Goal: Task Accomplishment & Management: Manage account settings

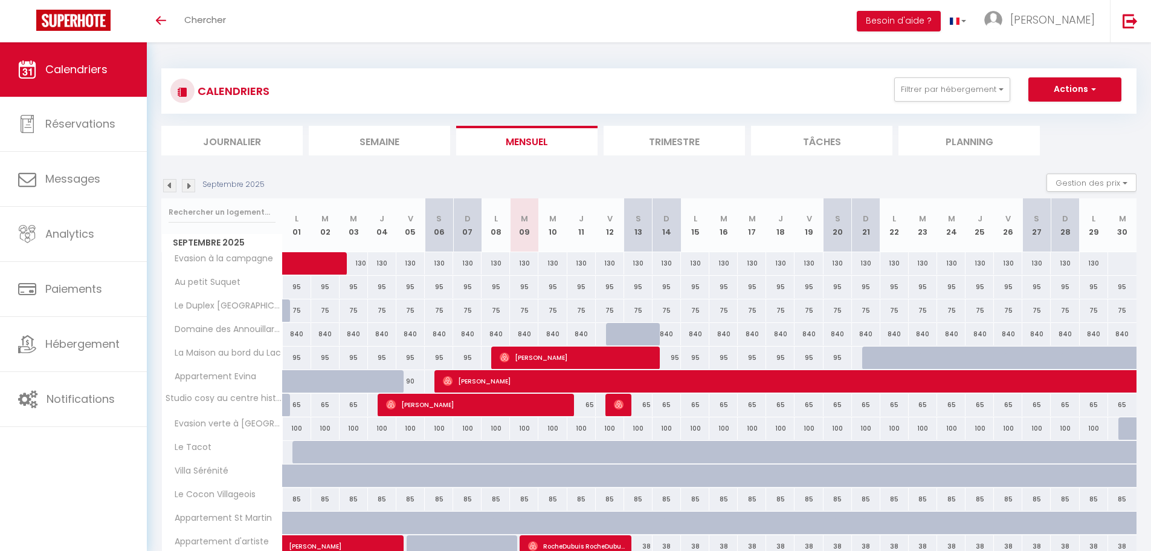
click at [1125, 429] on div at bounding box center [1133, 428] width 28 height 23
type input "[DATE]"
type input "Mer 01 Octobre 2025"
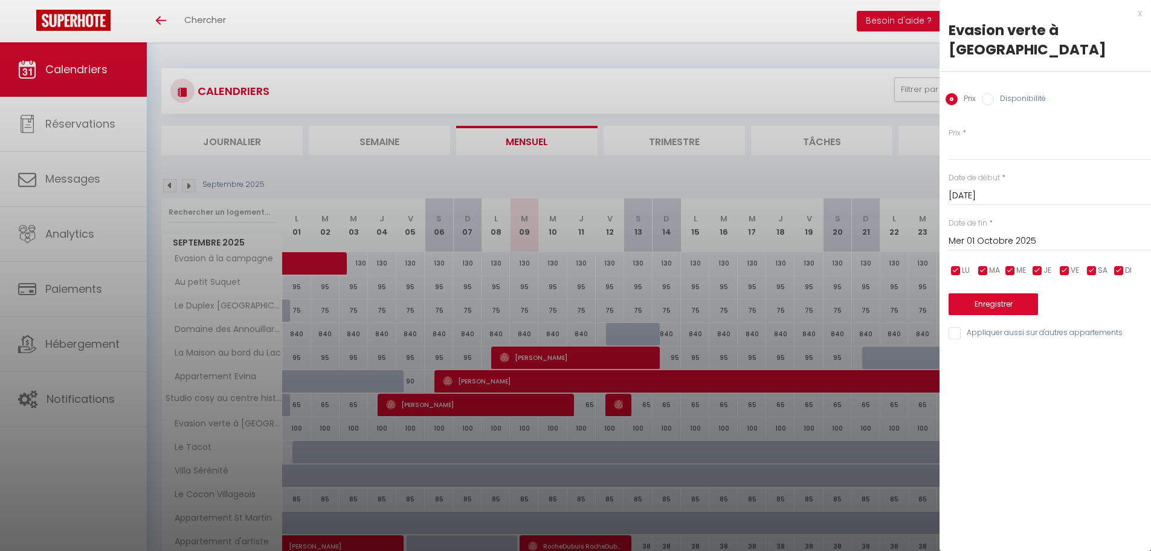
click at [1033, 93] on label "Disponibilité" at bounding box center [1020, 99] width 52 height 13
click at [994, 93] on input "Disponibilité" at bounding box center [988, 99] width 12 height 12
radio input "true"
radio input "false"
click at [1033, 93] on label "Disponibilité" at bounding box center [1020, 99] width 52 height 13
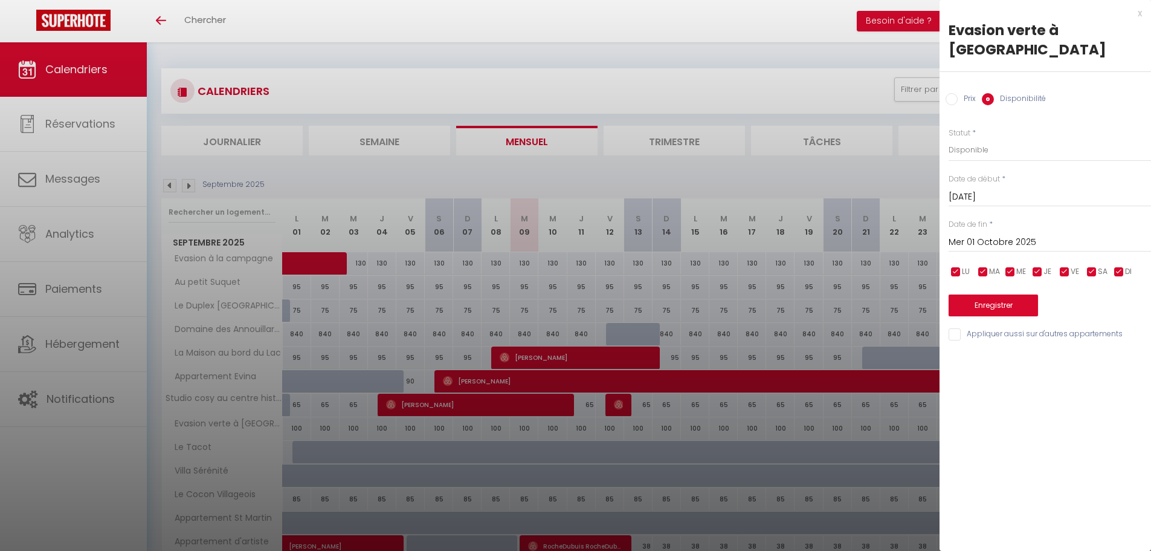
click at [994, 93] on input "Disponibilité" at bounding box center [988, 99] width 12 height 12
click at [843, 61] on div at bounding box center [575, 275] width 1151 height 551
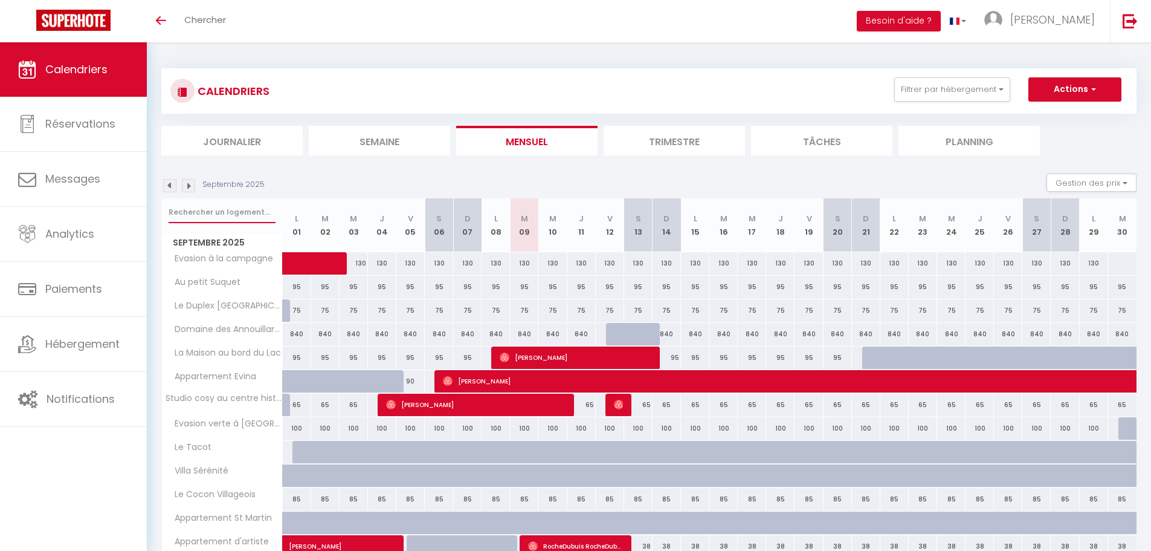
click at [194, 216] on input "text" at bounding box center [222, 212] width 107 height 22
type input "evasio"
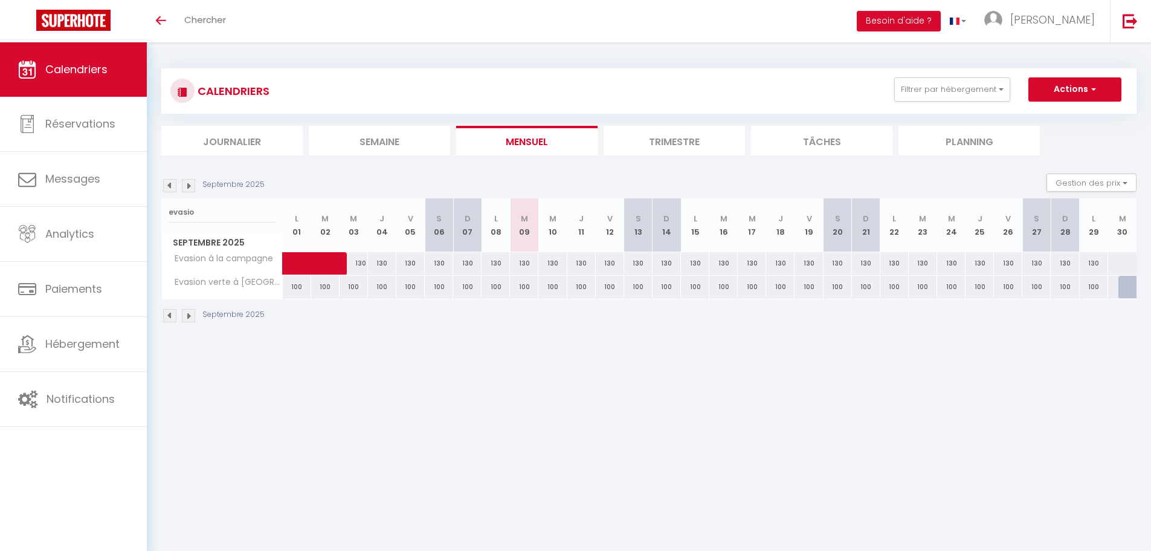
click at [1131, 285] on div at bounding box center [1133, 287] width 28 height 23
select select "1"
type input "[DATE]"
type input "Mer 01 Octobre 2025"
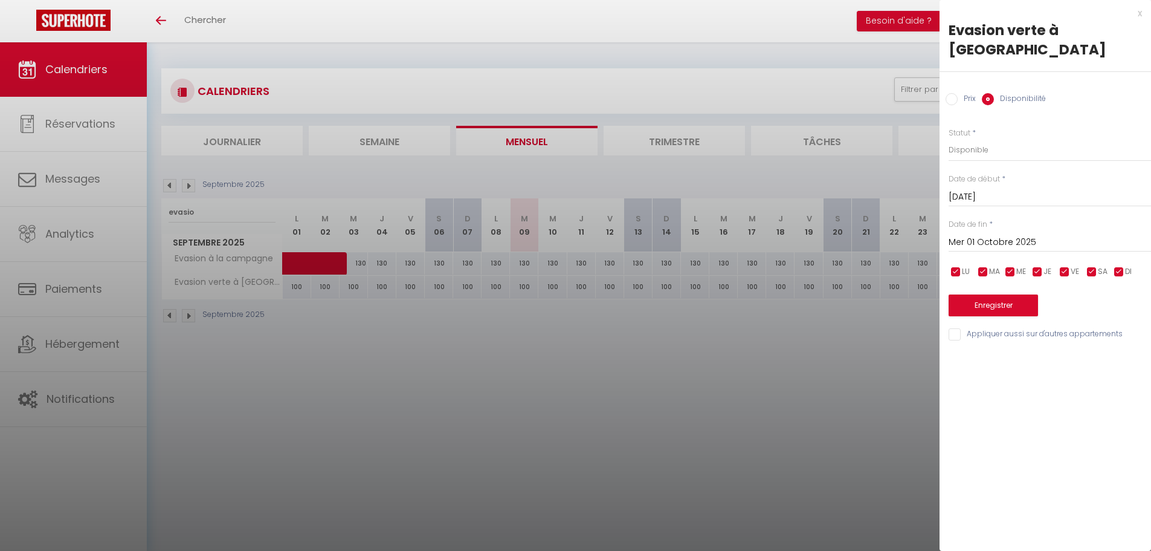
click at [1018, 93] on label "Disponibilité" at bounding box center [1020, 99] width 52 height 13
click at [994, 93] on input "Disponibilité" at bounding box center [988, 99] width 12 height 12
click at [1016, 93] on label "Disponibilité" at bounding box center [1020, 99] width 52 height 13
click at [994, 93] on input "Disponibilité" at bounding box center [988, 99] width 12 height 12
click at [957, 93] on input "Prix" at bounding box center [952, 99] width 12 height 12
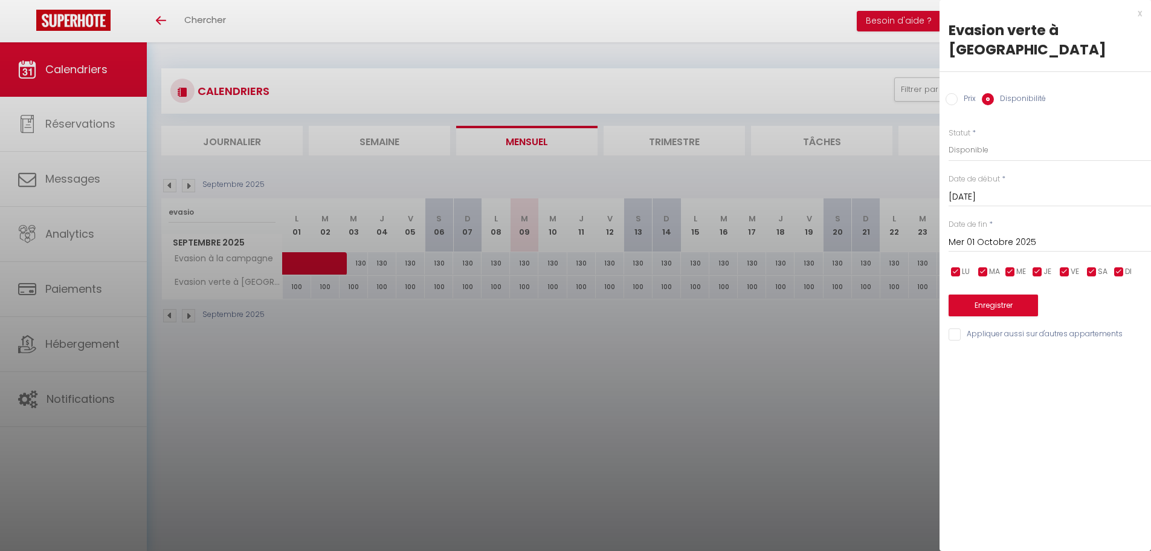
radio input "true"
click at [1019, 93] on label "Disponibilité" at bounding box center [1020, 99] width 52 height 13
click at [994, 93] on input "Disponibilité" at bounding box center [988, 99] width 12 height 12
radio input "true"
radio input "false"
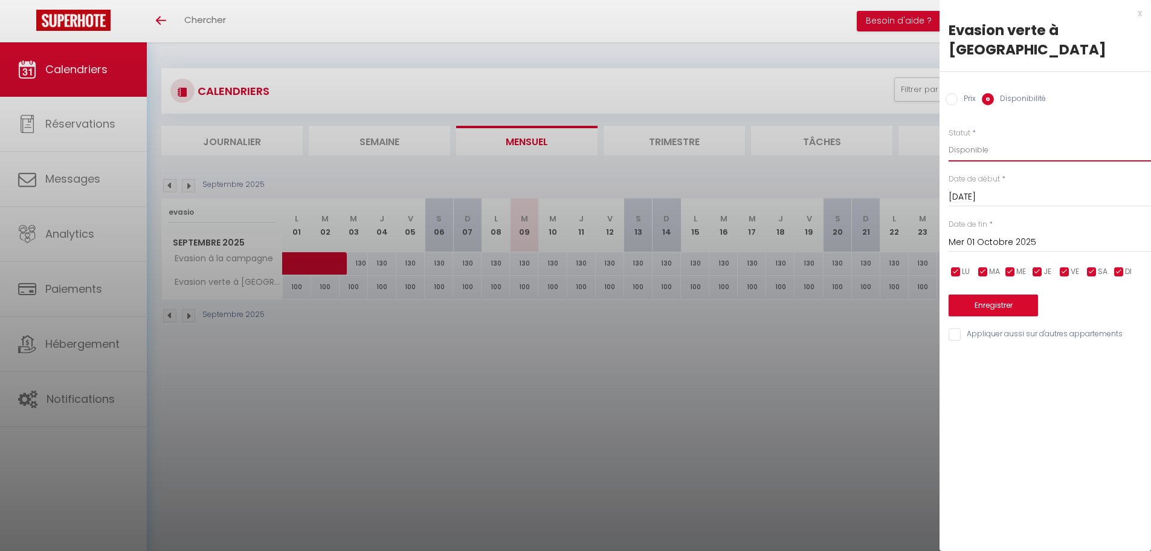
click at [963, 138] on select "Disponible Indisponible" at bounding box center [1050, 149] width 202 height 23
click at [949, 138] on select "Disponible Indisponible" at bounding box center [1050, 149] width 202 height 23
click at [987, 234] on input "Mer 01 Octobre 2025" at bounding box center [1050, 242] width 202 height 16
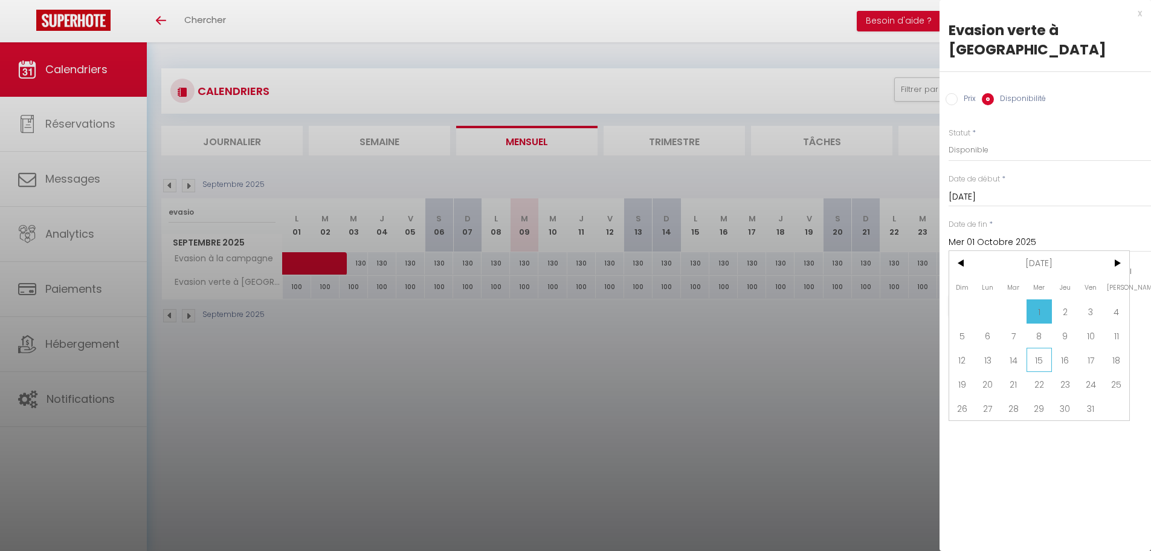
click at [1041, 347] on span "15" at bounding box center [1040, 359] width 26 height 24
type input "Mer 15 Octobre 2025"
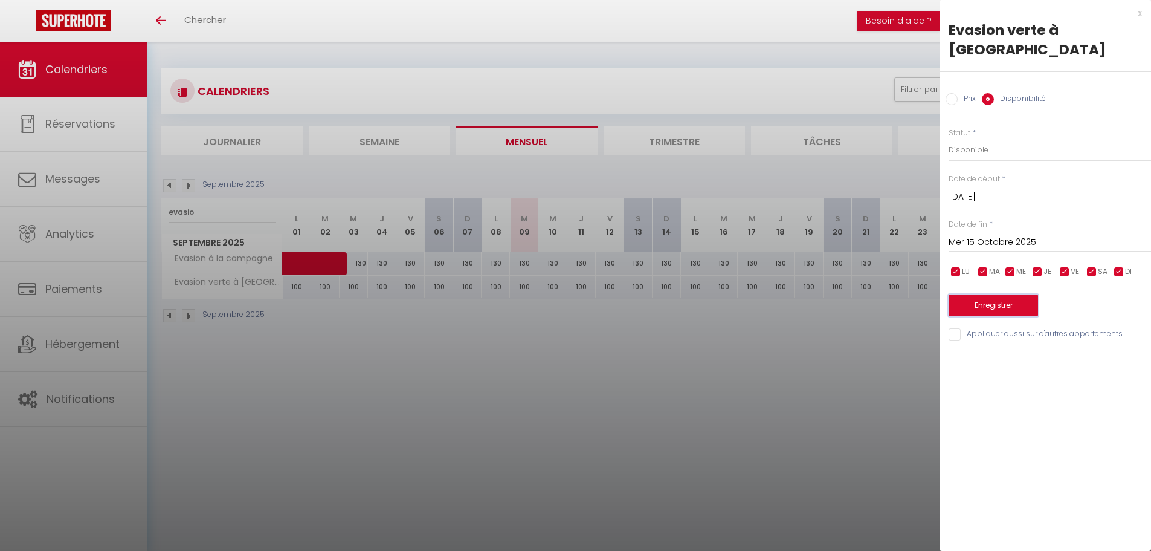
click at [1010, 294] on button "Enregistrer" at bounding box center [993, 305] width 89 height 22
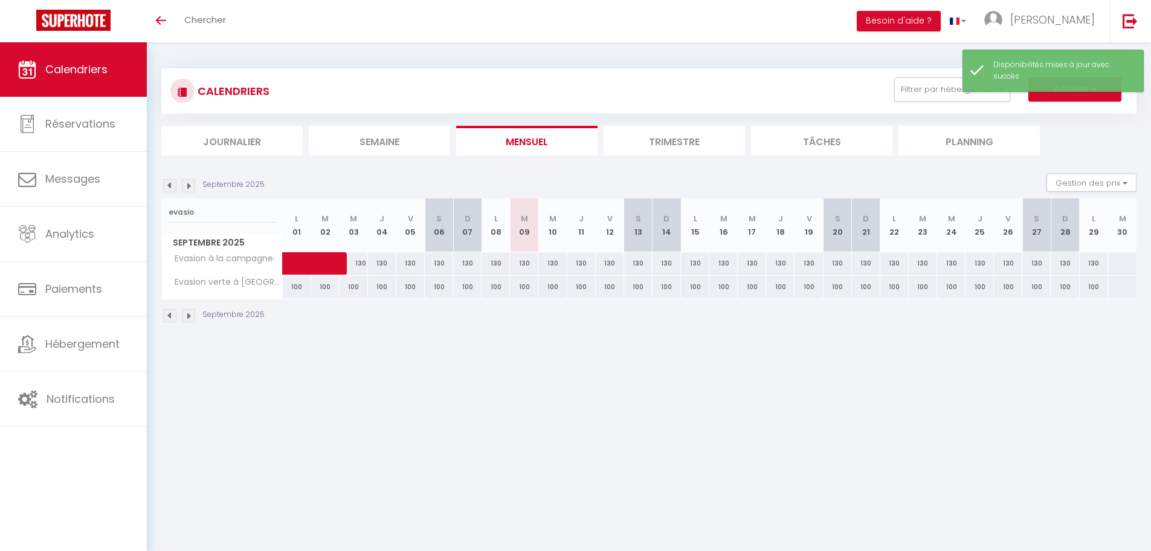
click at [190, 185] on img at bounding box center [188, 185] width 13 height 13
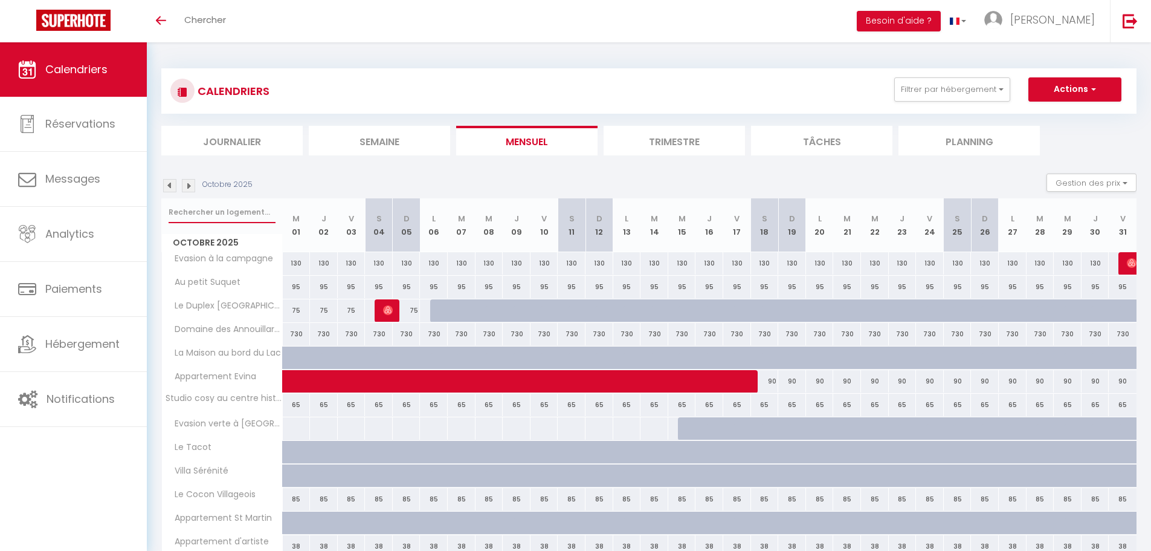
click at [227, 218] on input "text" at bounding box center [222, 212] width 107 height 22
type input "evasion"
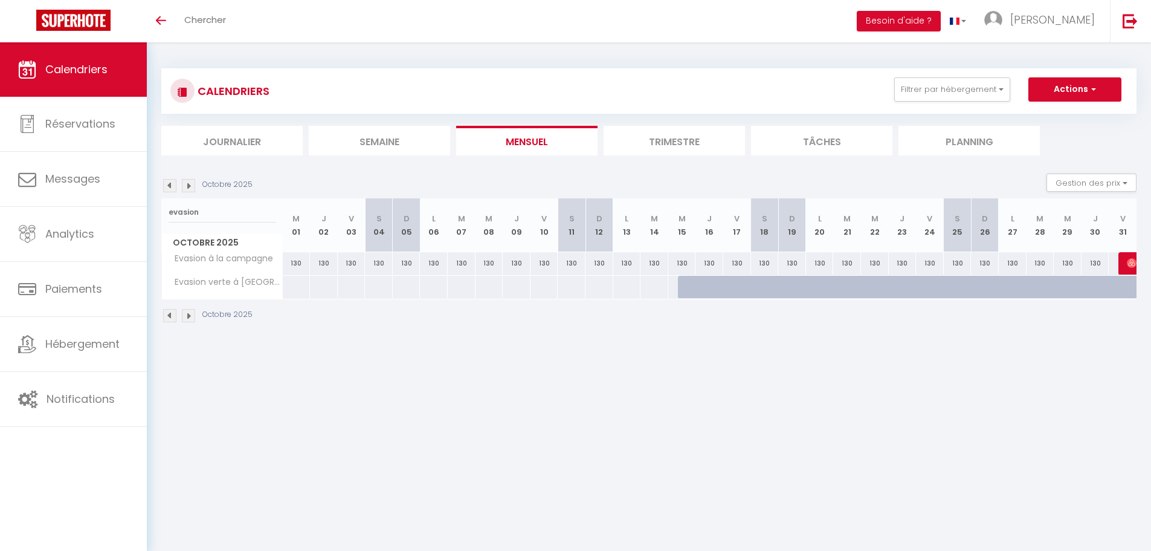
click at [186, 184] on img at bounding box center [188, 185] width 13 height 13
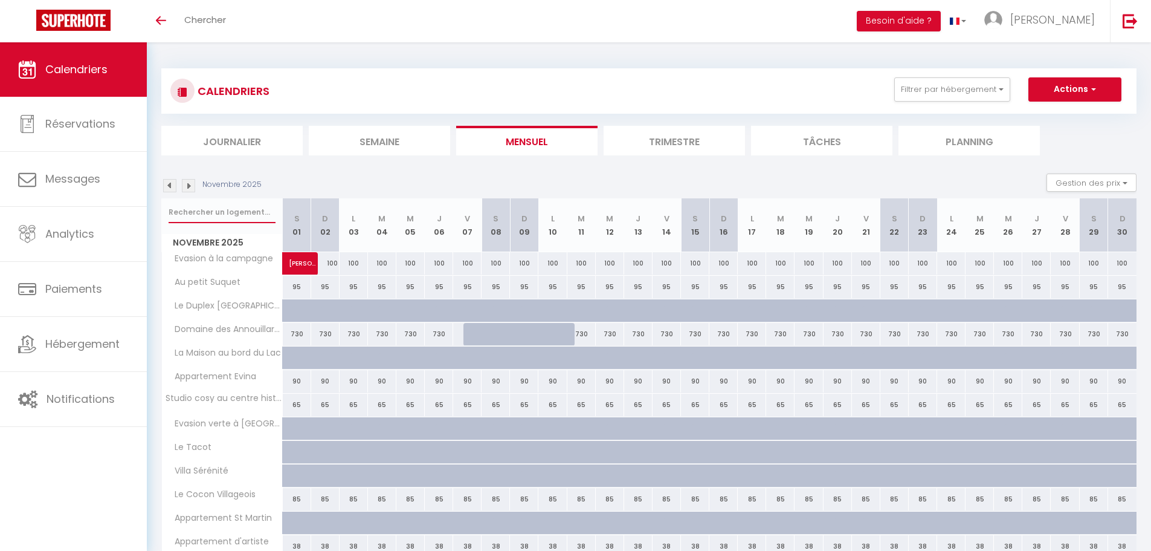
click at [187, 208] on input "text" at bounding box center [222, 212] width 107 height 22
type input "evasio"
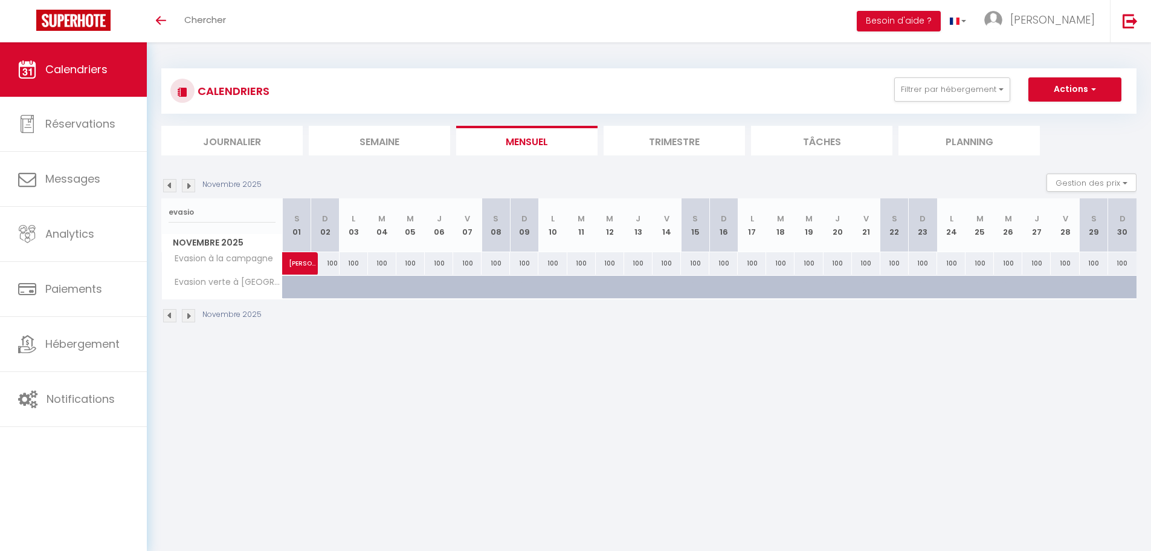
click at [189, 186] on img at bounding box center [188, 185] width 13 height 13
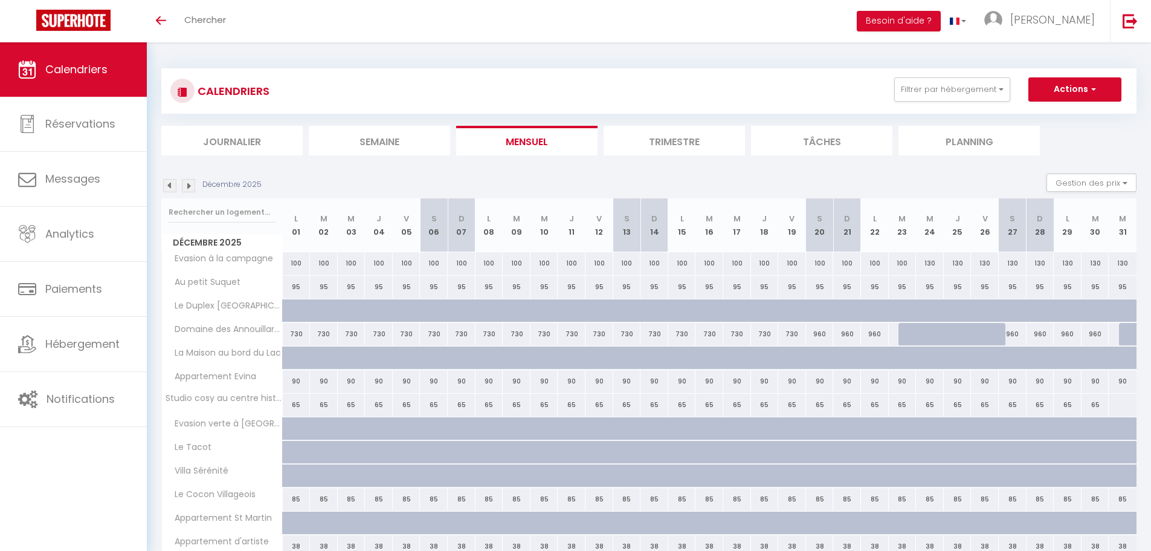
click at [189, 186] on img at bounding box center [188, 185] width 13 height 13
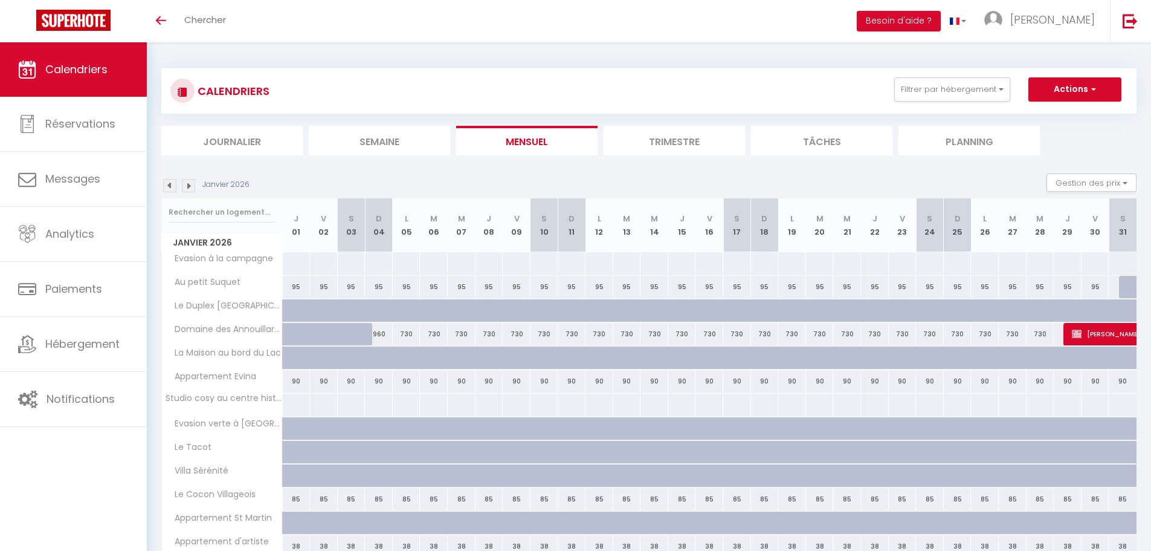
click at [189, 186] on img at bounding box center [188, 185] width 13 height 13
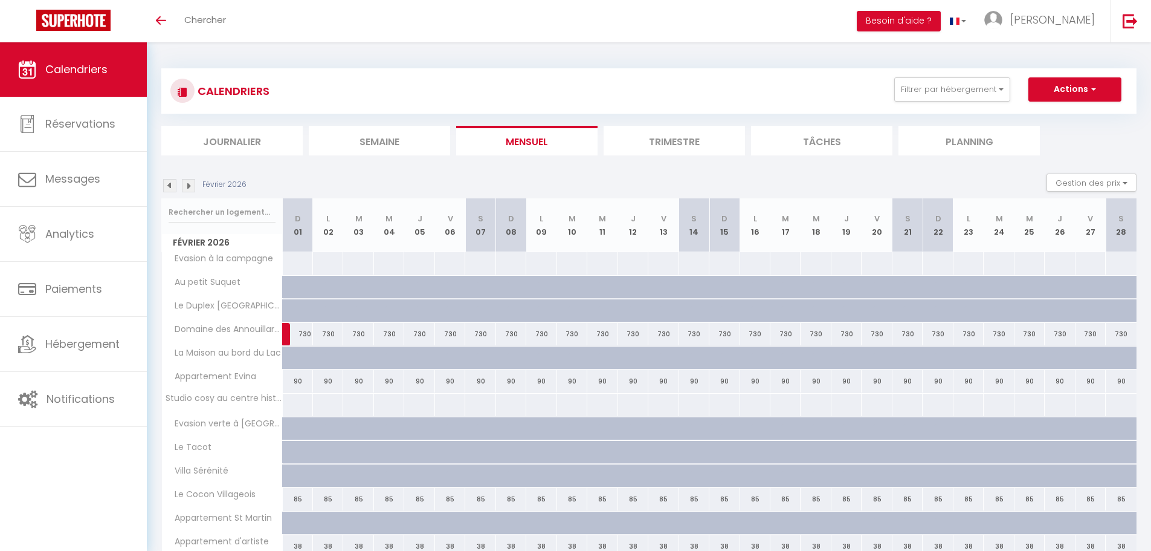
click at [190, 186] on img at bounding box center [188, 185] width 13 height 13
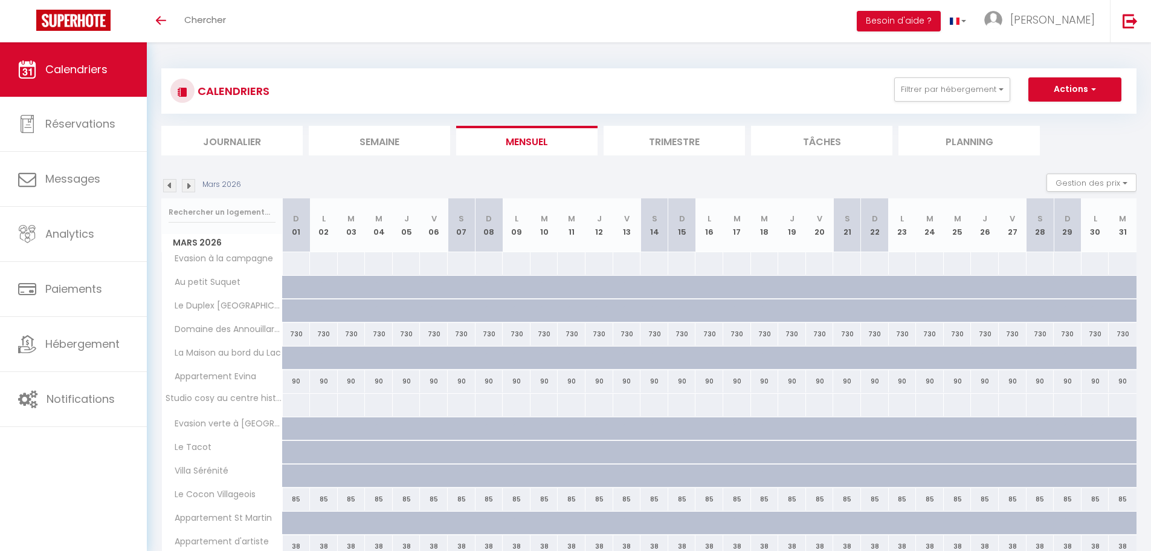
click at [190, 186] on img at bounding box center [188, 185] width 13 height 13
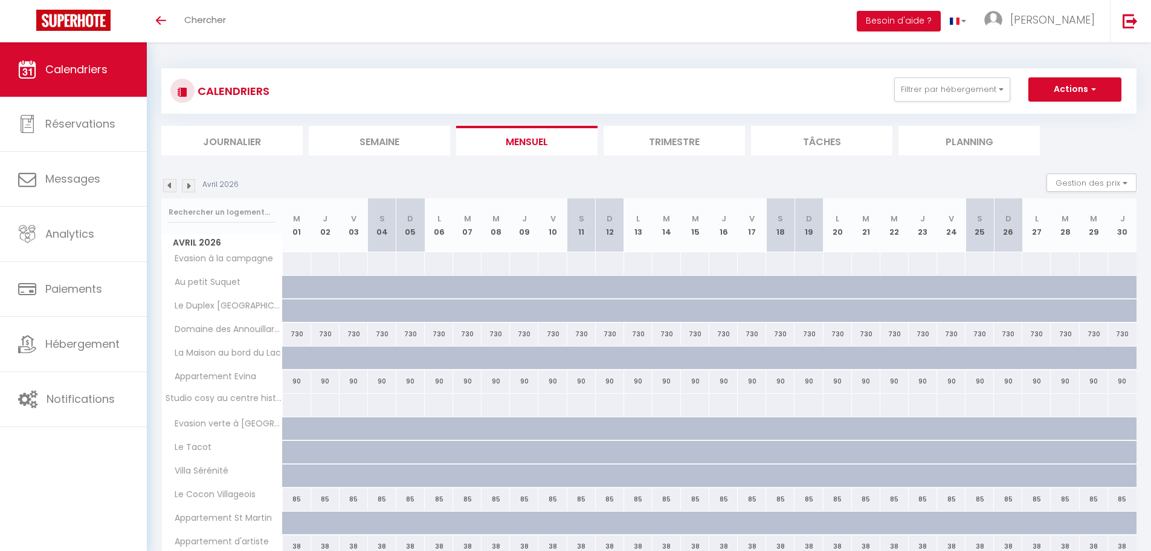
click at [304, 425] on div at bounding box center [306, 435] width 28 height 23
select select "1"
type input "Mer 01 Avril 2026"
type input "Jeu 02 Avril 2026"
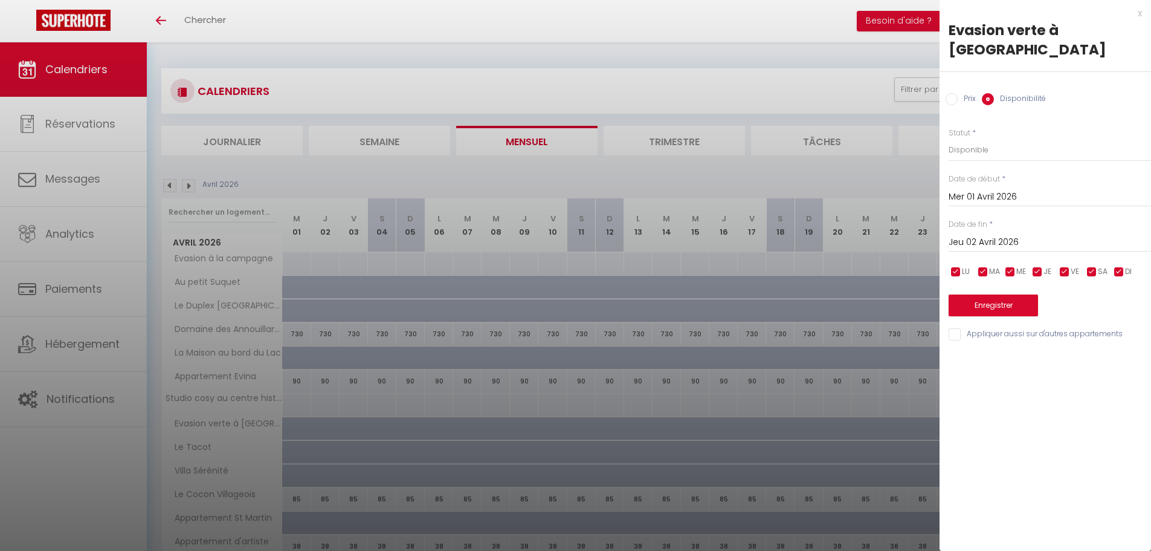
click at [857, 53] on div at bounding box center [575, 275] width 1151 height 551
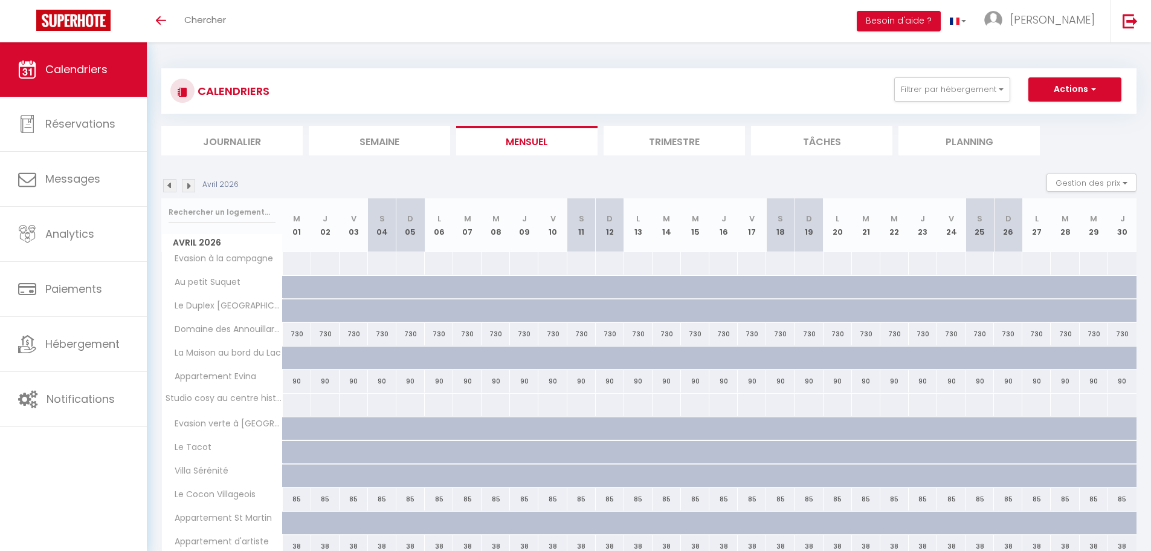
click at [791, 432] on div at bounding box center [791, 435] width 28 height 23
select select "1"
type input "[PERSON_NAME][DATE]"
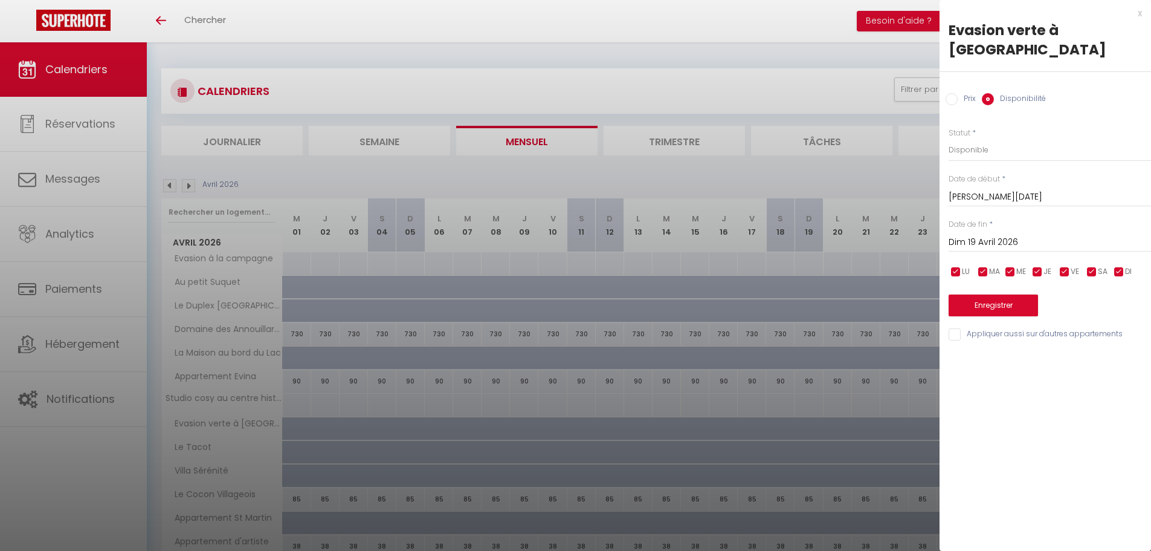
click at [1020, 234] on input "Dim 19 Avril 2026" at bounding box center [1050, 242] width 202 height 16
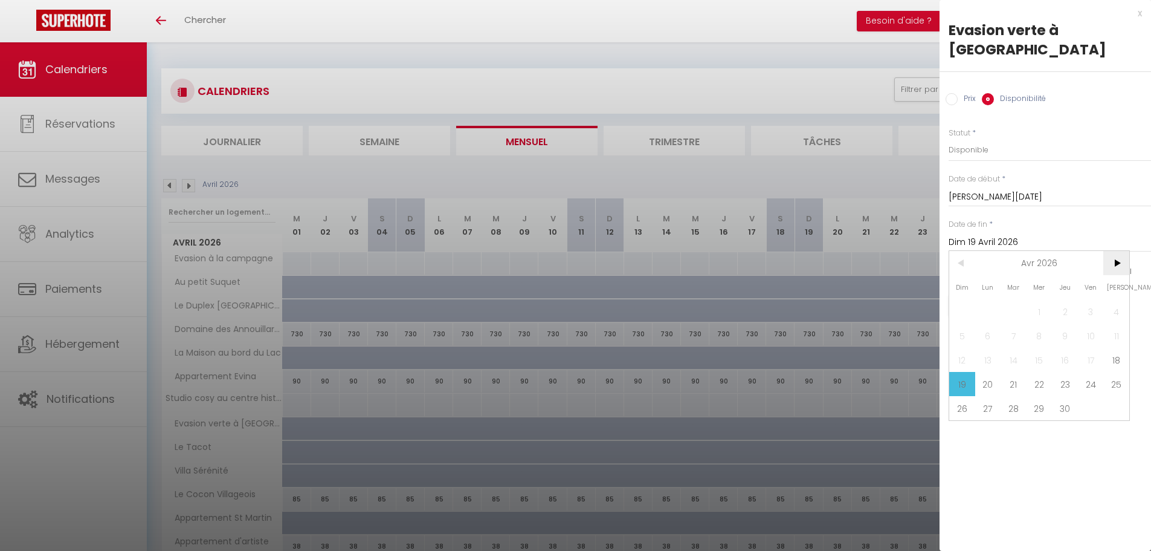
click at [1120, 251] on span ">" at bounding box center [1116, 263] width 26 height 24
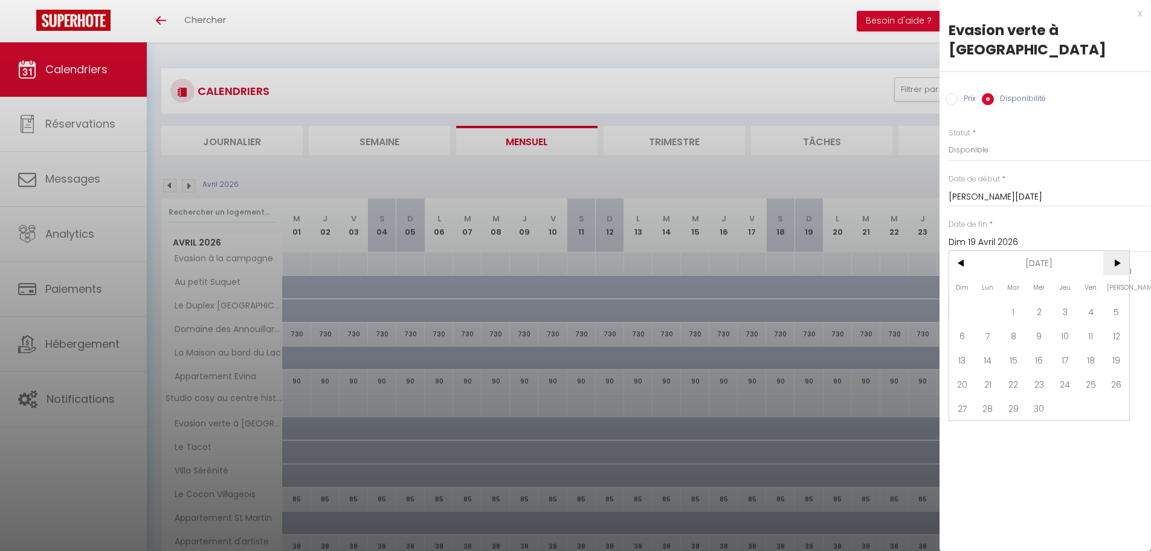
click at [1120, 251] on span ">" at bounding box center [1116, 263] width 26 height 24
click at [1070, 347] on span "15" at bounding box center [1065, 359] width 26 height 24
type input "[DATE]"
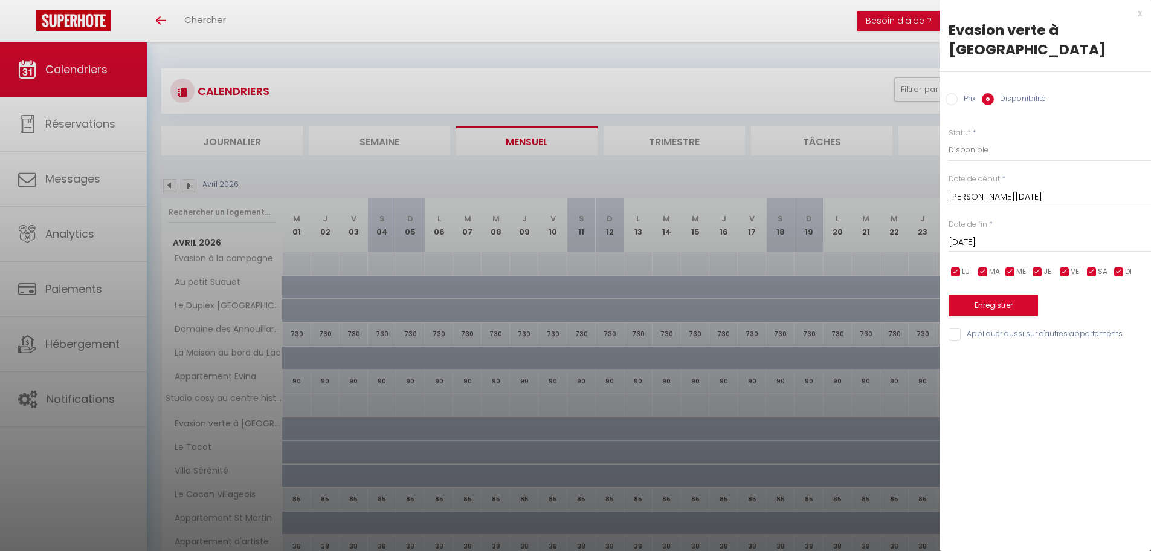
click at [1017, 93] on label "Disponibilité" at bounding box center [1020, 99] width 52 height 13
click at [994, 93] on input "Disponibilité" at bounding box center [988, 99] width 12 height 12
click at [1018, 93] on label "Disponibilité" at bounding box center [1020, 99] width 52 height 13
click at [994, 93] on input "Disponibilité" at bounding box center [988, 99] width 12 height 12
click at [980, 79] on div "Prix Disponibilité" at bounding box center [1046, 92] width 212 height 40
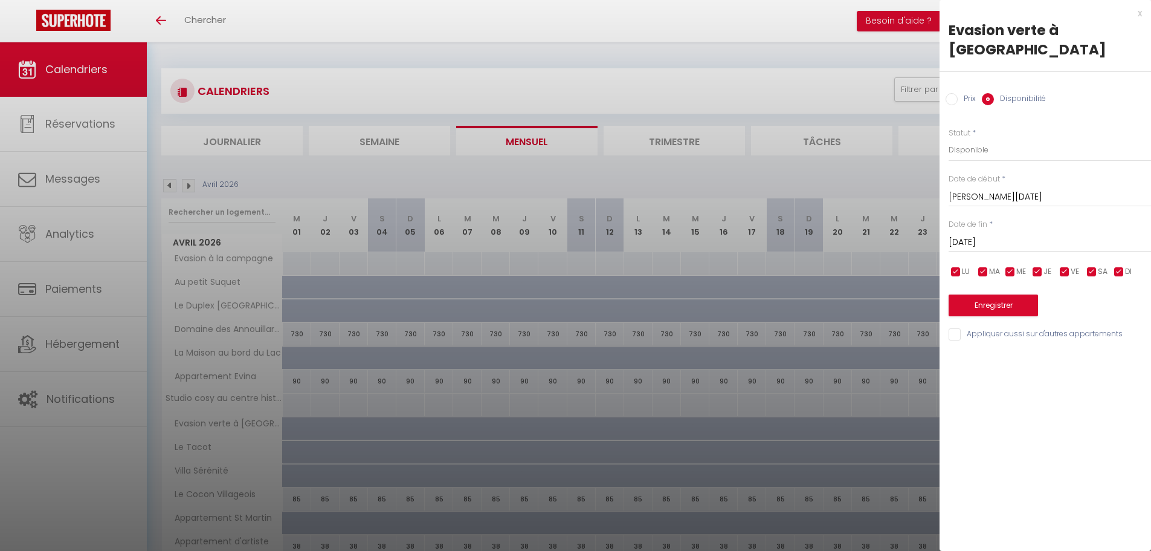
click at [955, 93] on input "Prix" at bounding box center [952, 99] width 12 height 12
radio input "true"
click at [1027, 93] on label "Disponibilité" at bounding box center [1020, 99] width 52 height 13
click at [994, 93] on input "Disponibilité" at bounding box center [988, 99] width 12 height 12
radio input "true"
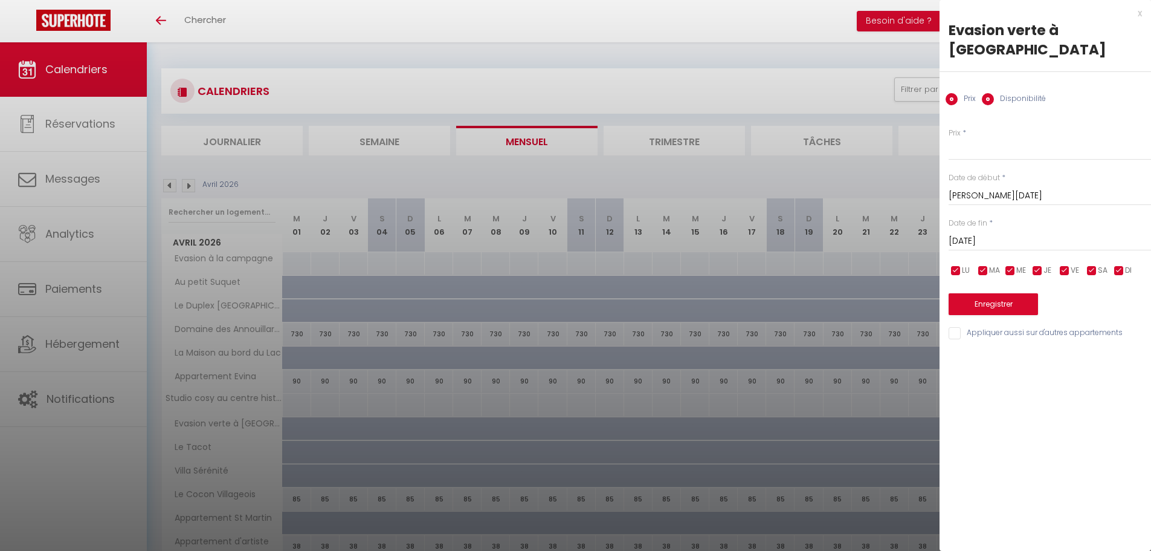
radio input "false"
click at [970, 138] on select "Disponible Indisponible" at bounding box center [1050, 149] width 202 height 23
click at [949, 138] on select "Disponible Indisponible" at bounding box center [1050, 149] width 202 height 23
click at [984, 294] on button "Enregistrer" at bounding box center [993, 305] width 89 height 22
